Goal: Transaction & Acquisition: Download file/media

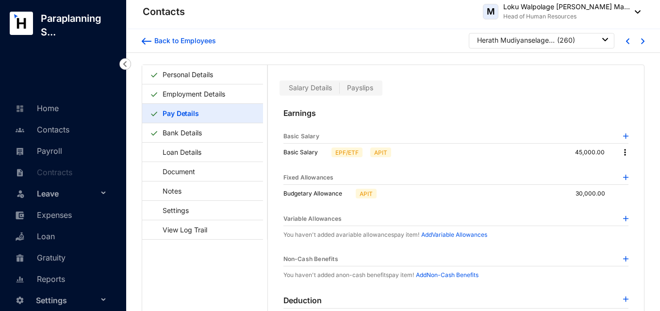
click at [537, 41] on div "Herath Mudiyanselage [PERSON_NAME]" at bounding box center [516, 40] width 78 height 10
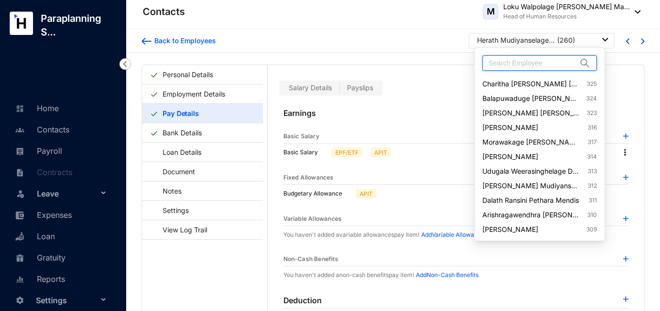
click at [535, 59] on input "text" at bounding box center [533, 63] width 88 height 15
type input "[PERSON_NAME]"
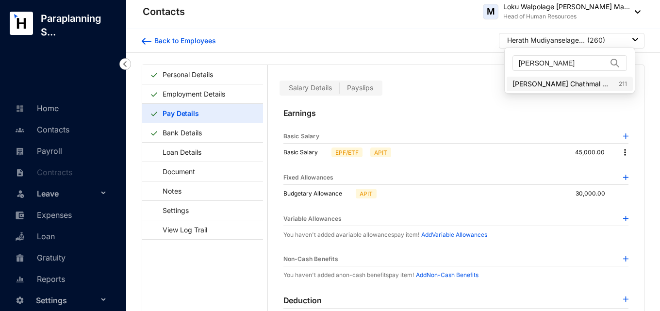
click at [547, 86] on link "[PERSON_NAME] Chathmal [PERSON_NAME] 211" at bounding box center [570, 84] width 115 height 10
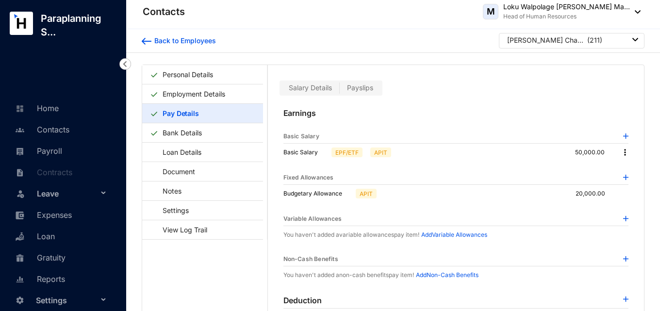
click at [373, 89] on span "Payslips" at bounding box center [360, 88] width 26 height 8
click at [340, 90] on input "Payslips" at bounding box center [340, 90] width 0 height 0
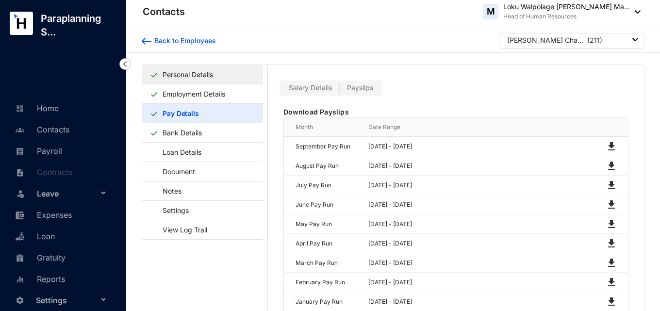
click at [187, 72] on link "Personal Details" at bounding box center [188, 75] width 58 height 20
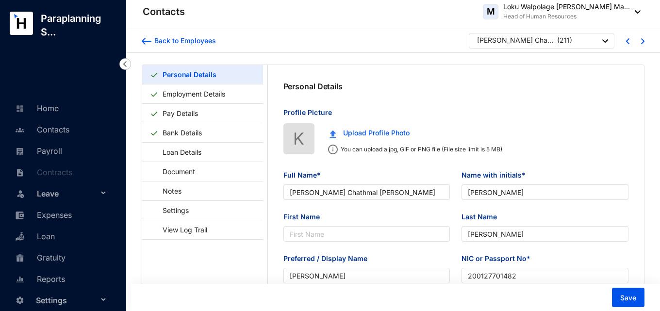
type input "[DATE]"
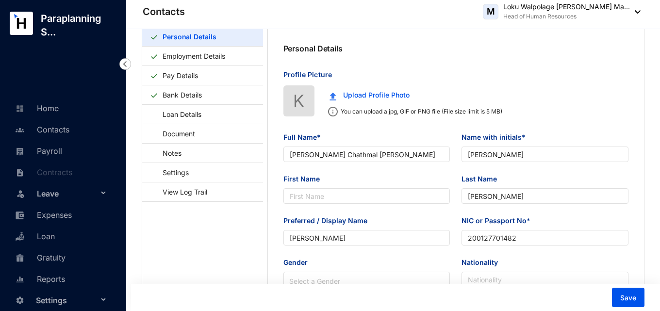
scroll to position [49, 0]
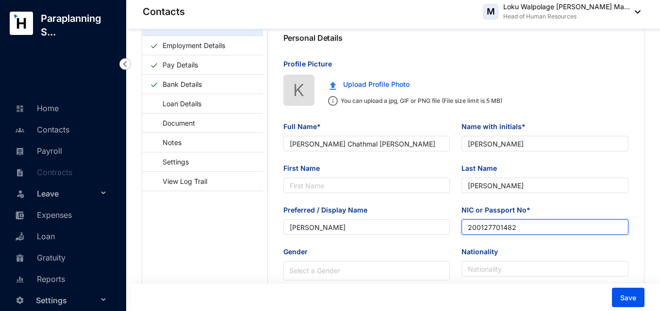
click at [499, 223] on input "200127701482" at bounding box center [545, 228] width 167 height 16
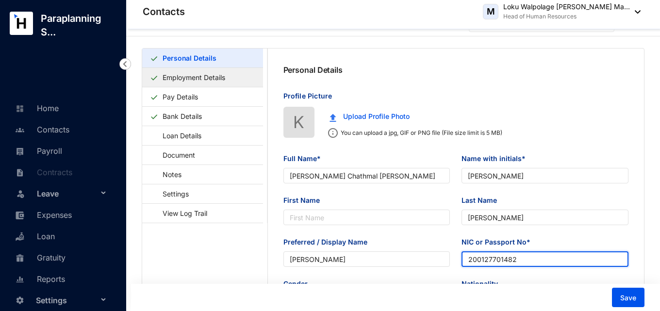
scroll to position [0, 0]
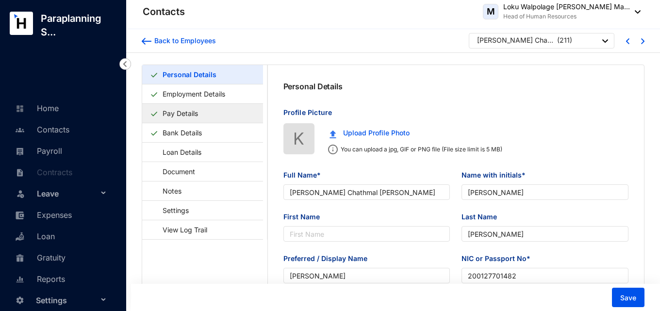
click at [197, 108] on link "Pay Details" at bounding box center [180, 113] width 43 height 20
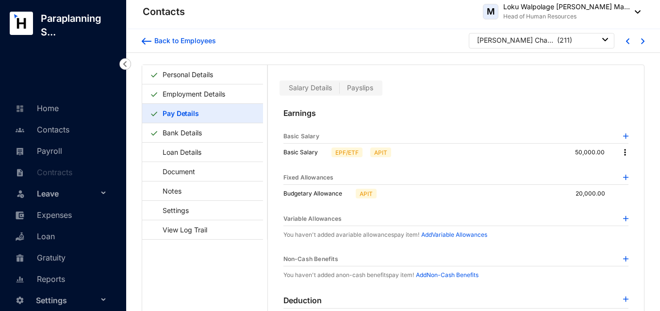
click at [362, 88] on span "Payslips" at bounding box center [360, 88] width 26 height 8
click at [340, 90] on input "Payslips" at bounding box center [340, 90] width 0 height 0
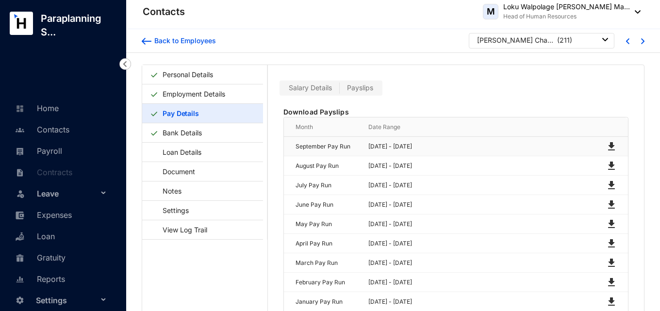
click at [607, 145] on img at bounding box center [612, 147] width 12 height 12
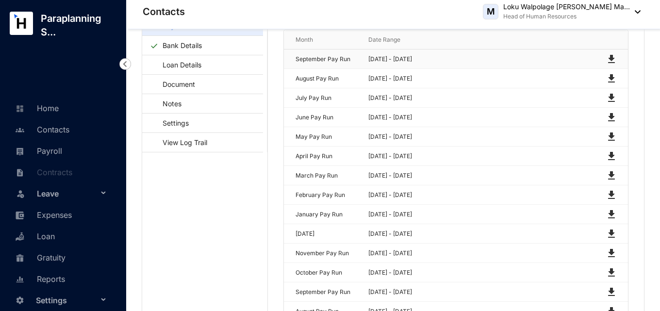
scroll to position [153, 0]
